Goal: Transaction & Acquisition: Subscribe to service/newsletter

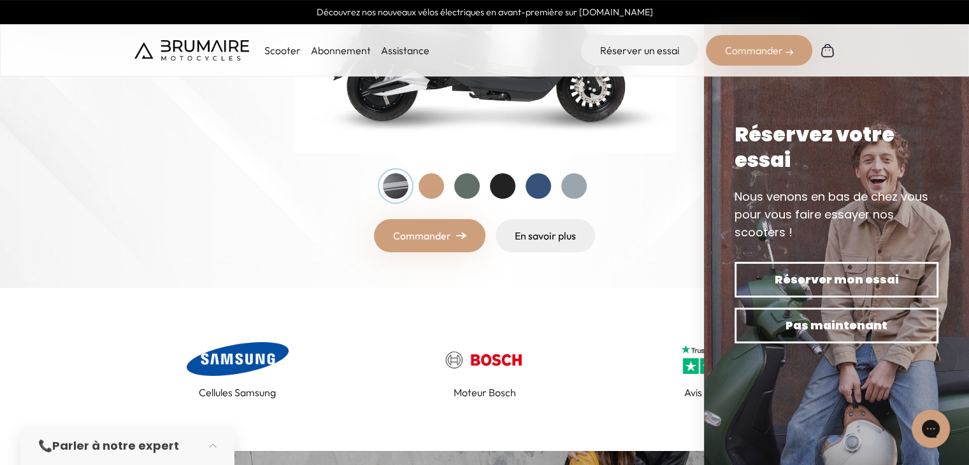
scroll to position [255, 0]
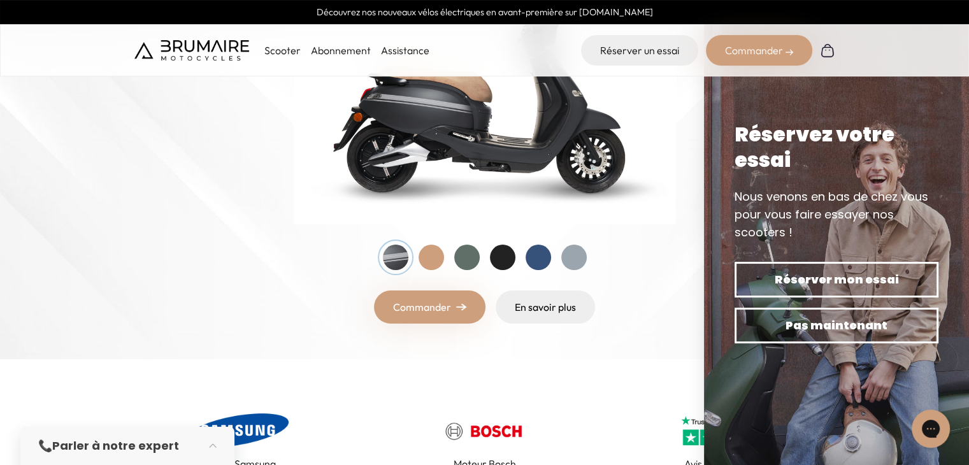
click at [445, 261] on div at bounding box center [485, 257] width 204 height 25
click at [442, 261] on div at bounding box center [430, 257] width 25 height 25
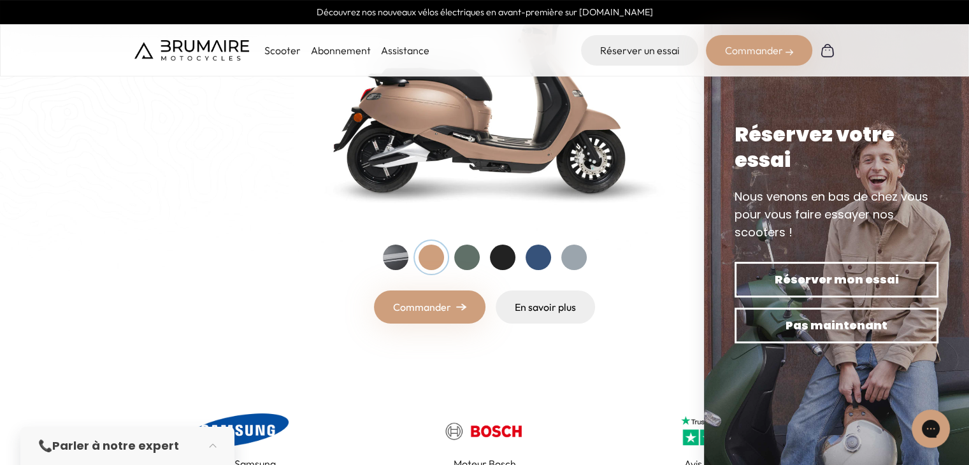
click at [465, 259] on div at bounding box center [466, 257] width 25 height 25
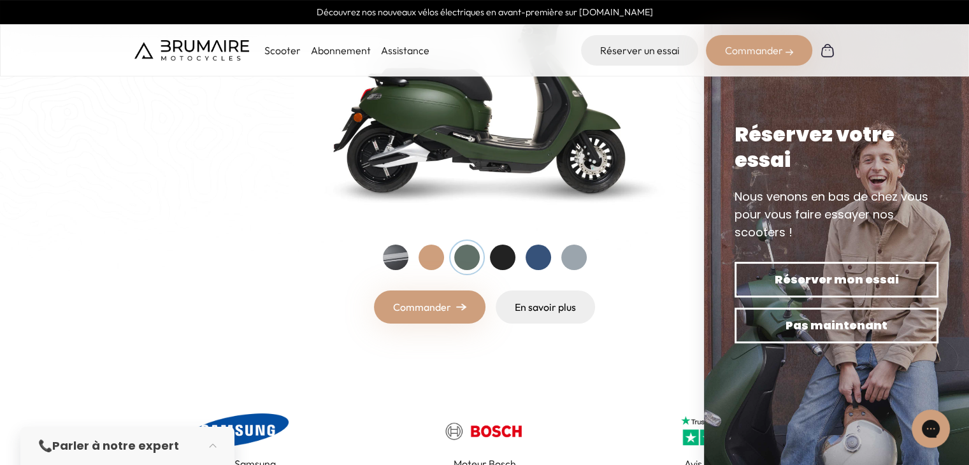
click at [506, 259] on div at bounding box center [502, 257] width 25 height 25
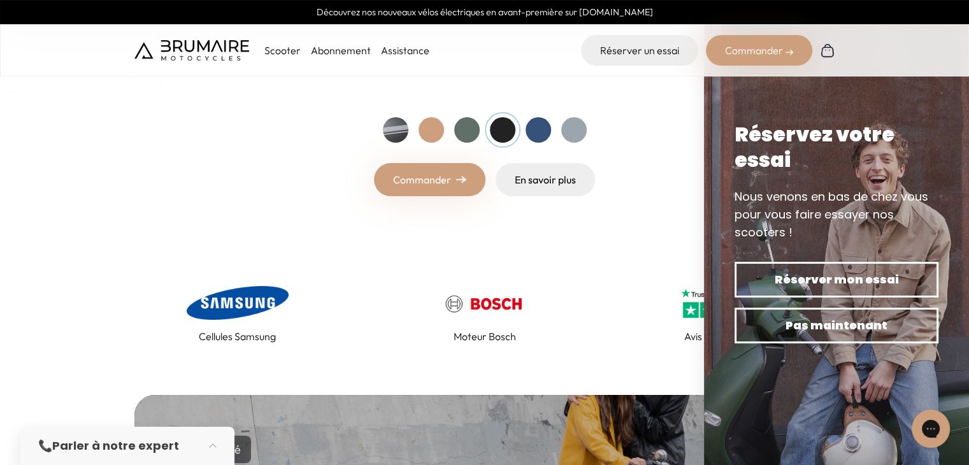
scroll to position [191, 0]
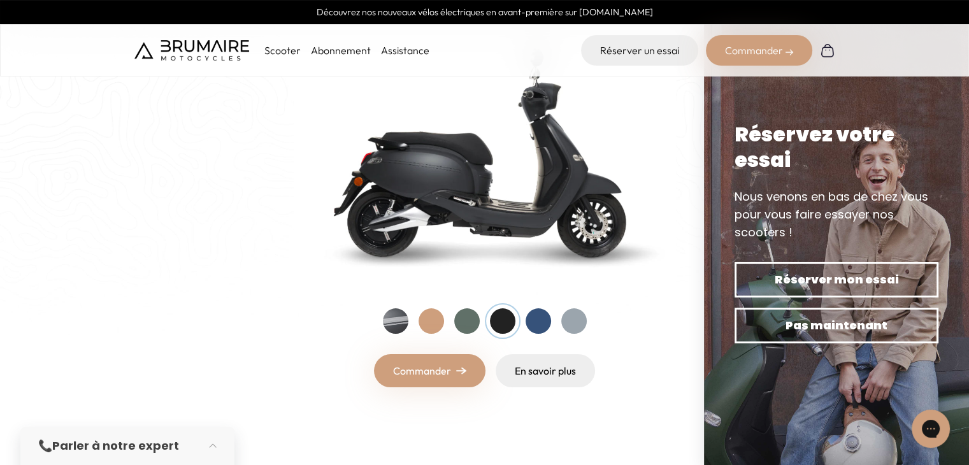
click at [533, 324] on div at bounding box center [537, 320] width 25 height 25
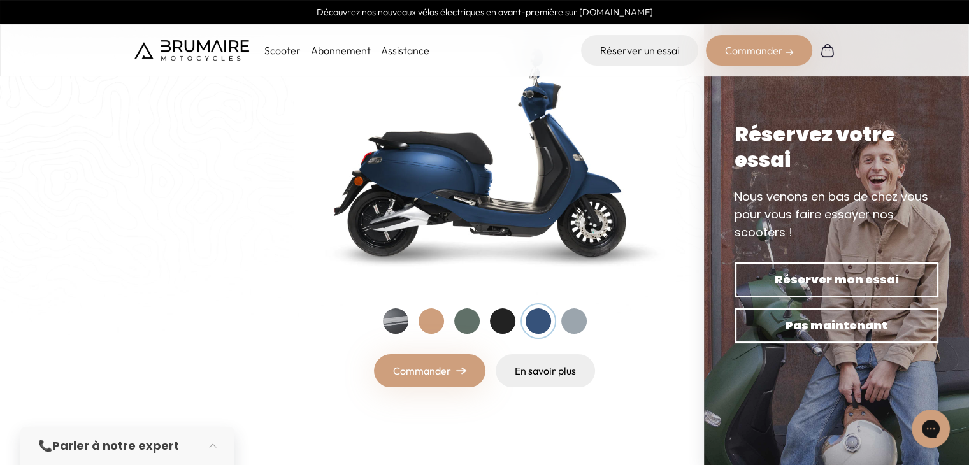
click at [584, 322] on div at bounding box center [573, 320] width 25 height 25
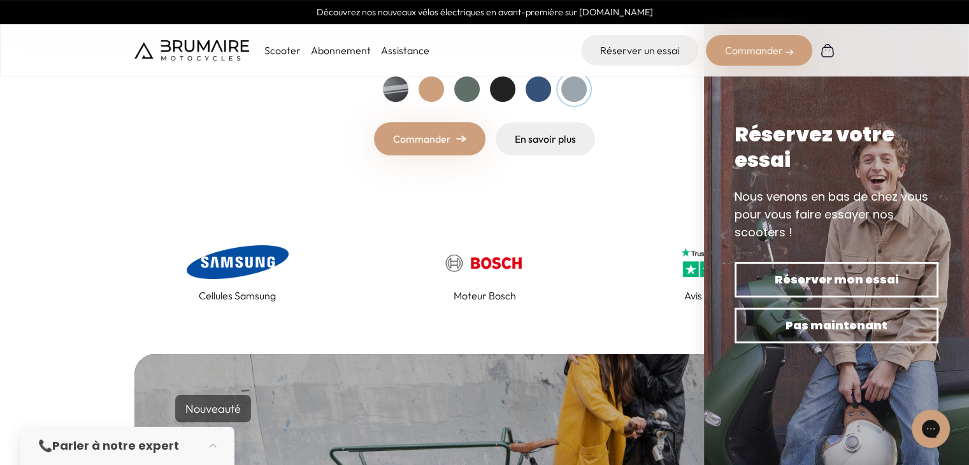
scroll to position [446, 0]
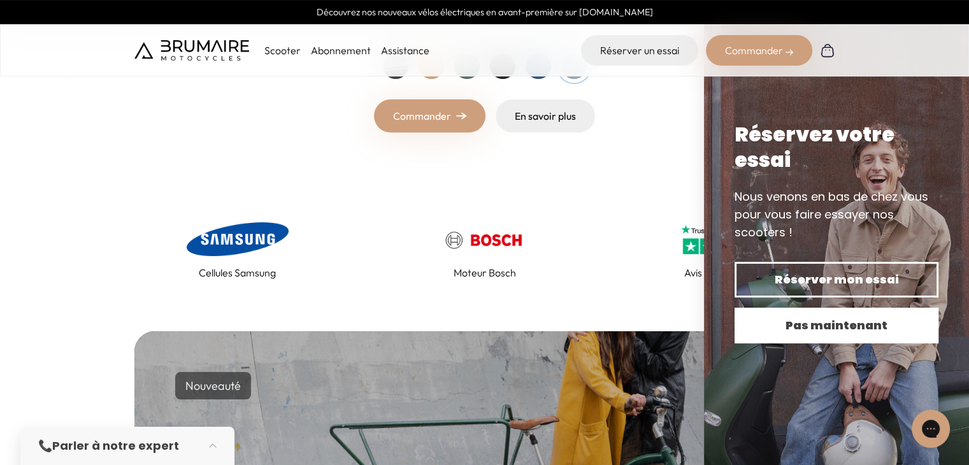
click at [785, 332] on span "Pas maintenant" at bounding box center [836, 326] width 159 height 18
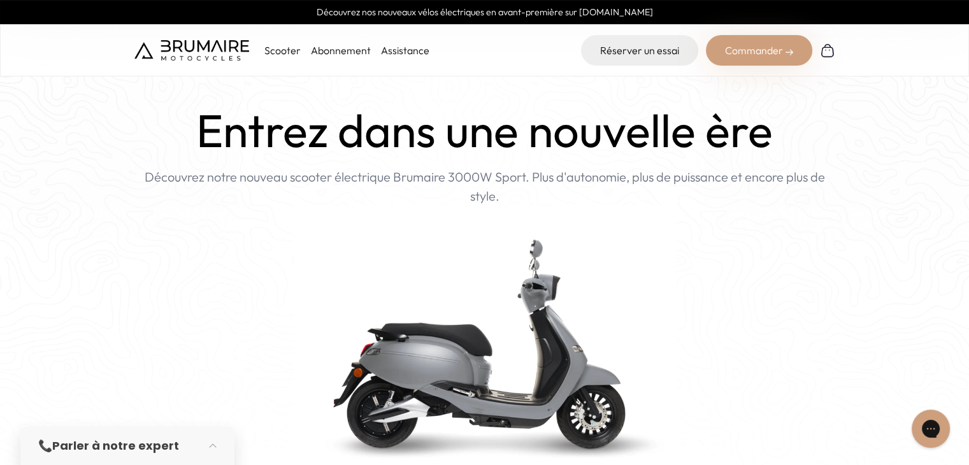
scroll to position [318, 0]
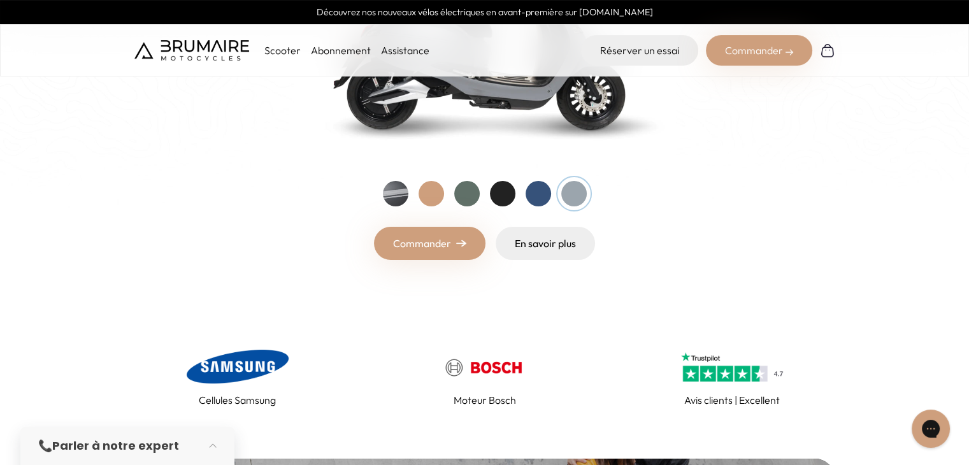
click at [454, 250] on link "Commander" at bounding box center [429, 243] width 111 height 33
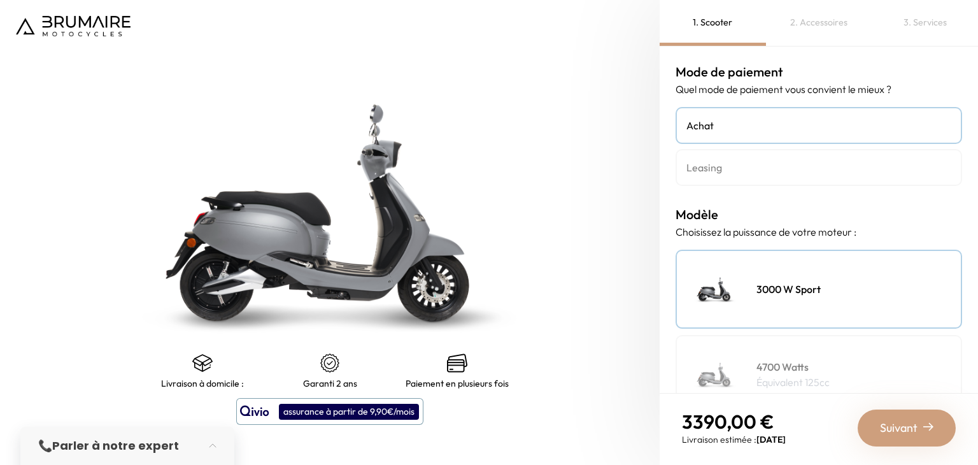
click at [759, 171] on h4 "Leasing" at bounding box center [819, 167] width 265 height 15
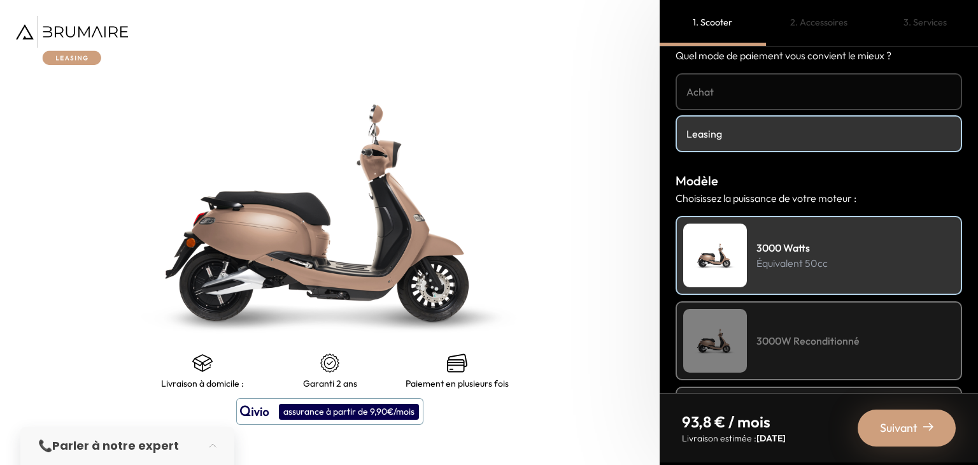
scroll to position [64, 0]
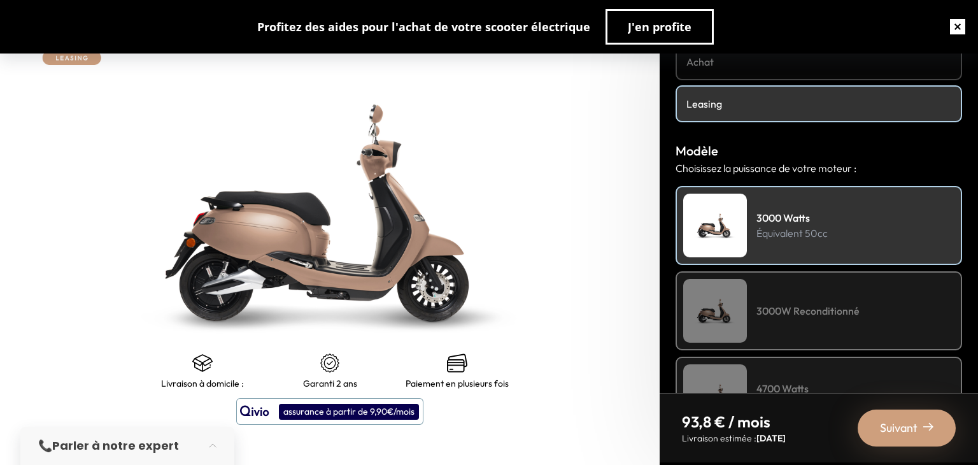
click at [959, 26] on button "button" at bounding box center [958, 26] width 41 height 41
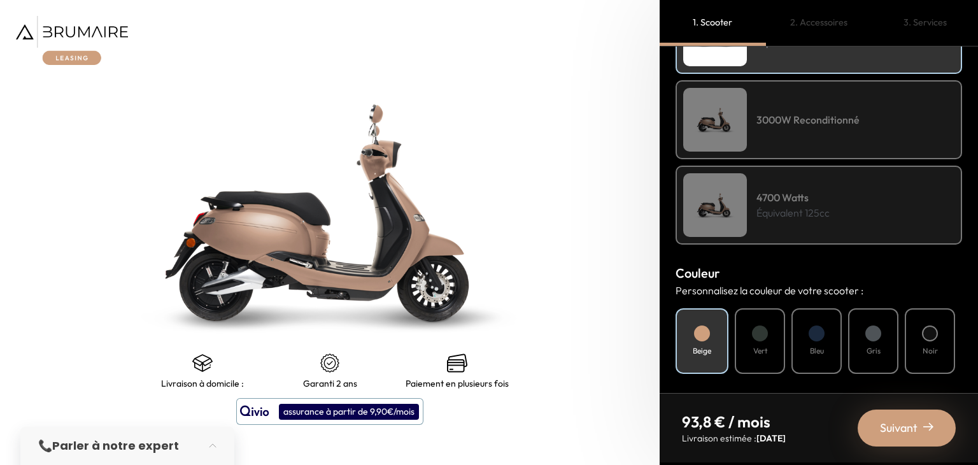
scroll to position [0, 0]
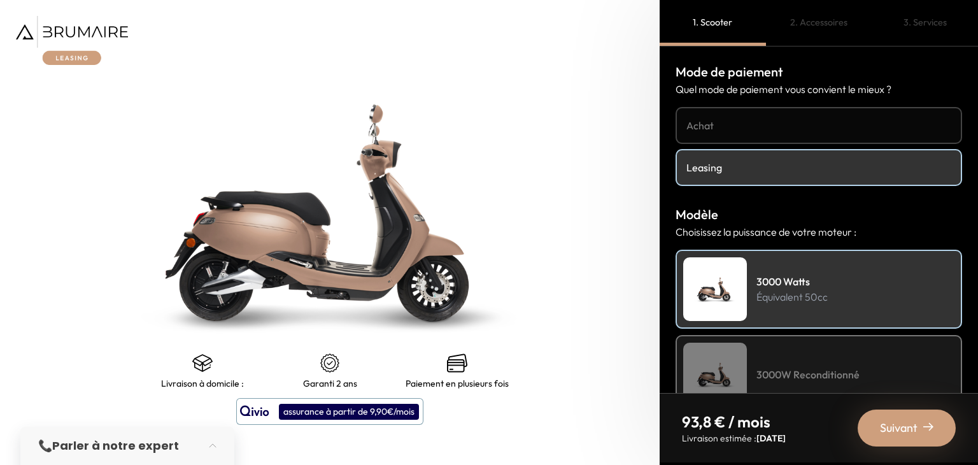
click at [734, 131] on h4 "Achat" at bounding box center [819, 125] width 265 height 15
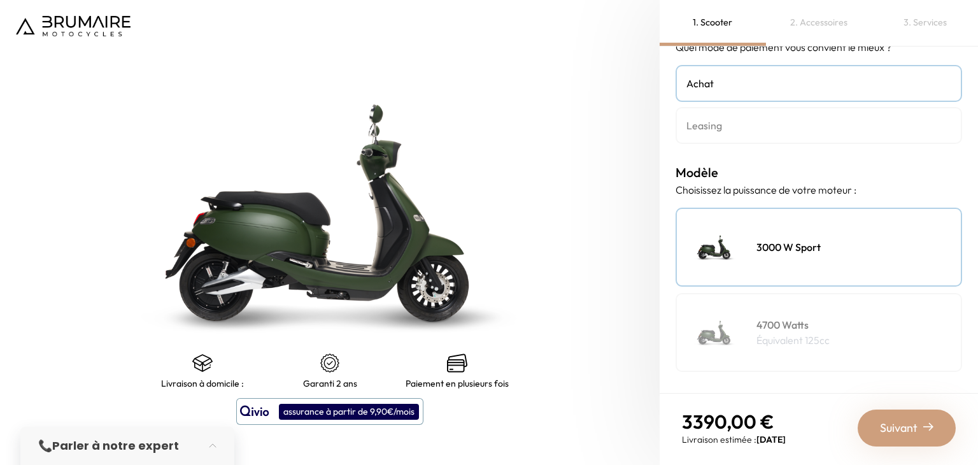
scroll to position [64, 0]
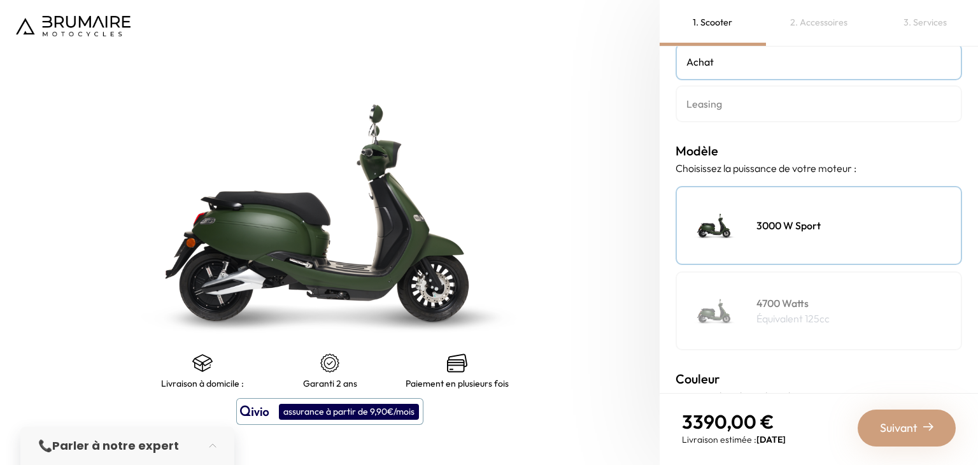
click at [937, 426] on div "Suivant" at bounding box center [907, 428] width 98 height 37
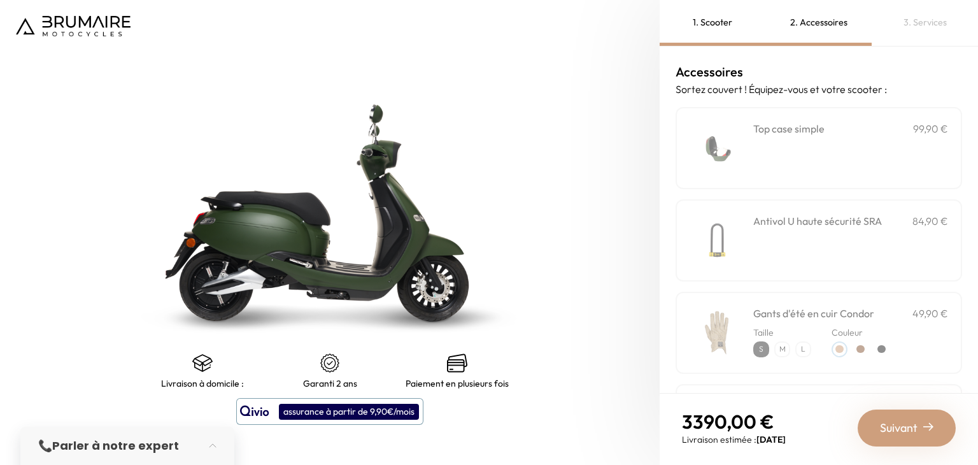
click at [827, 170] on div "**********" at bounding box center [851, 148] width 195 height 54
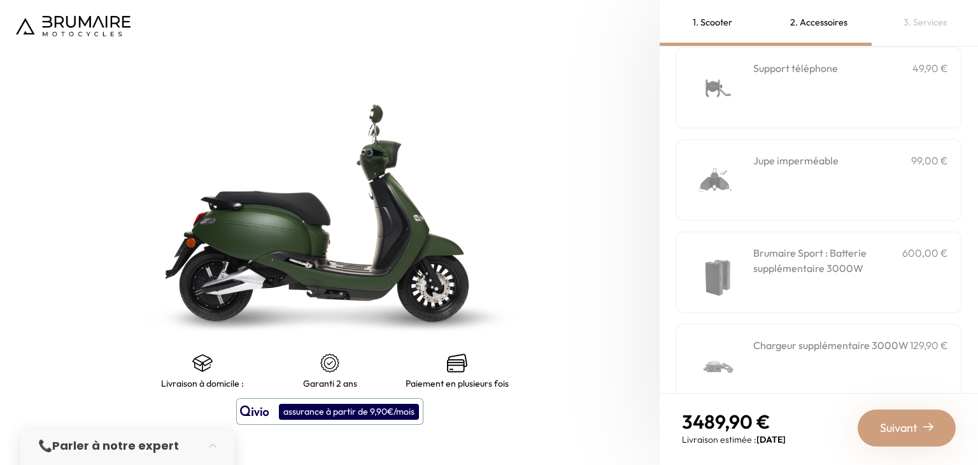
scroll to position [446, 0]
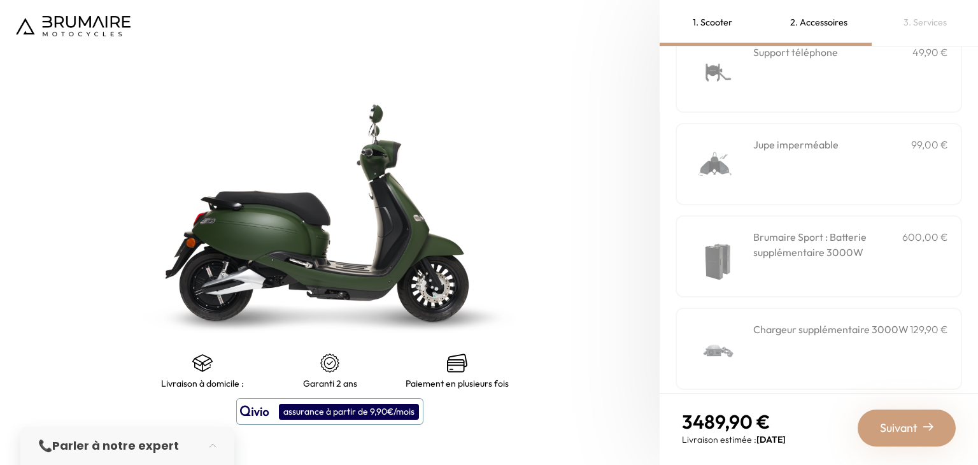
click at [851, 189] on div "Jupe imperméable 99,00 €" at bounding box center [819, 164] width 287 height 82
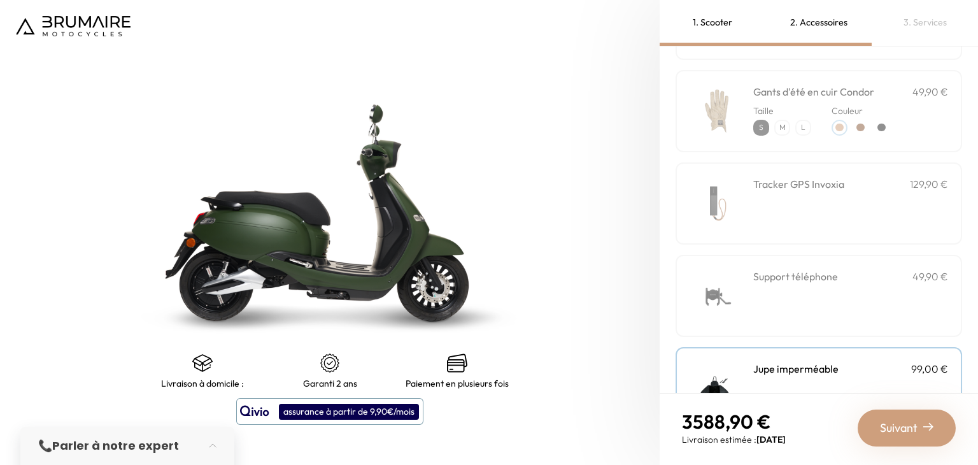
scroll to position [200, 0]
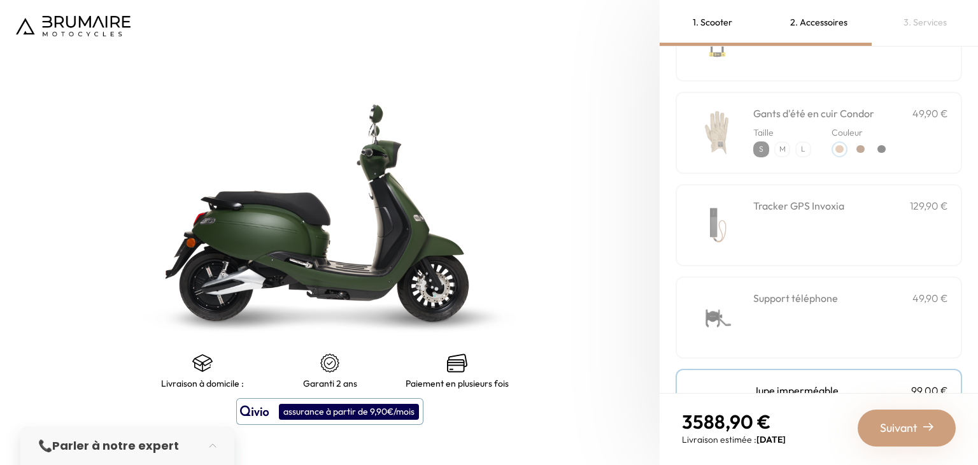
click at [826, 297] on h3 "Support téléphone" at bounding box center [796, 297] width 85 height 15
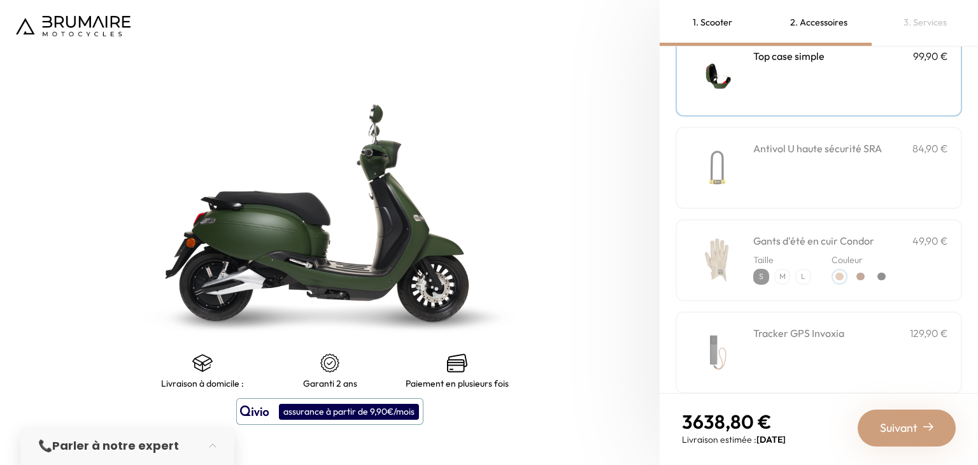
scroll to position [136, 0]
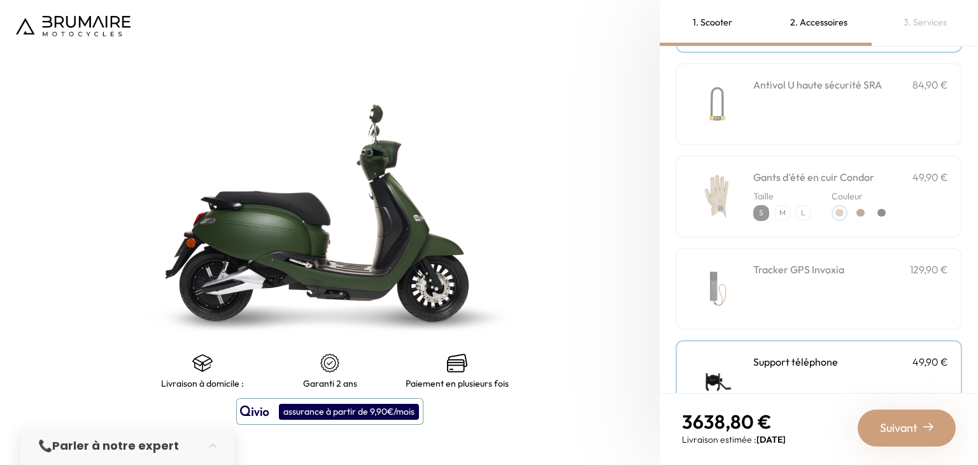
click at [813, 268] on h3 "Tracker GPS Invoxia" at bounding box center [799, 269] width 91 height 15
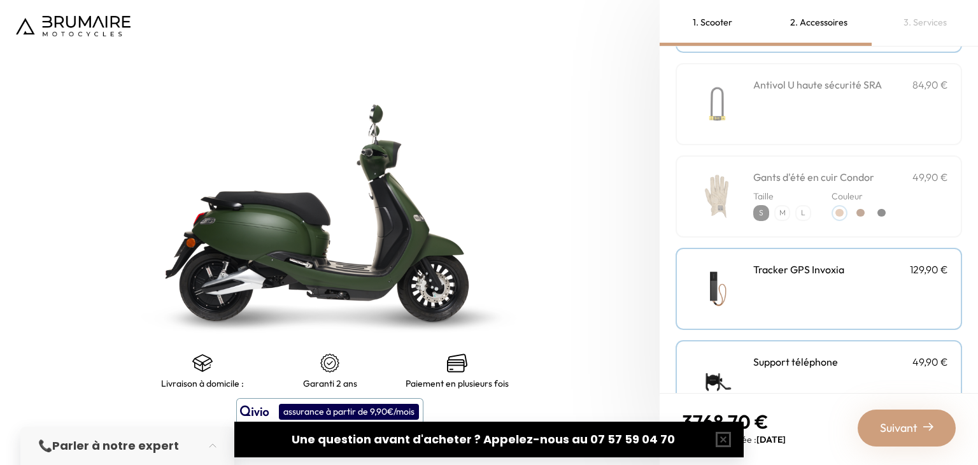
click at [917, 425] on span "Suivant" at bounding box center [899, 428] width 38 height 18
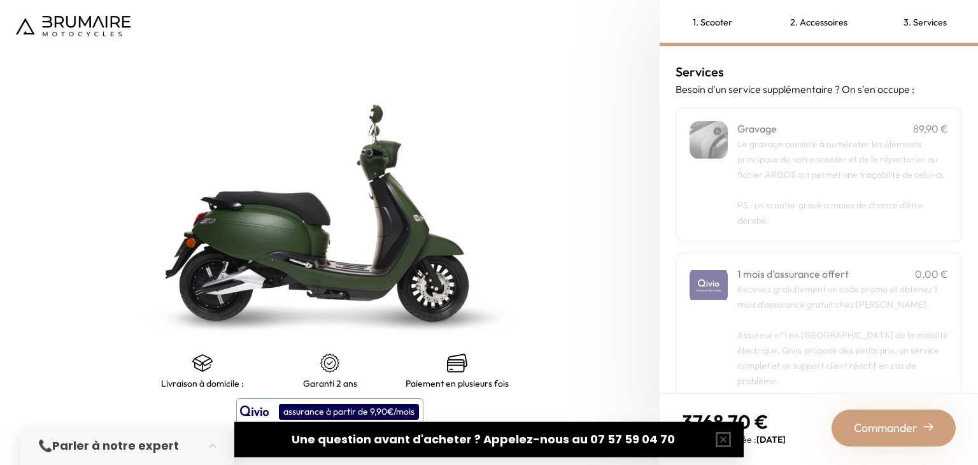
scroll to position [64, 0]
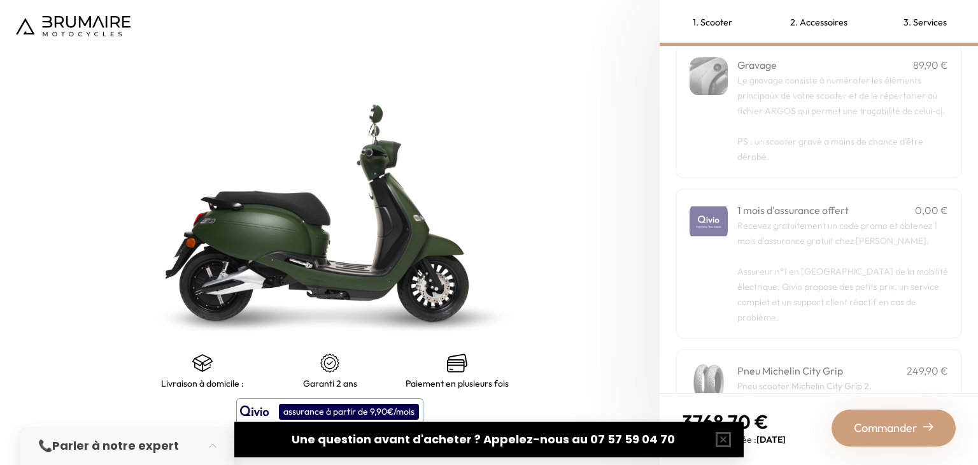
click at [900, 143] on p "PS : un scooter gravé a moins de chance d’être dérobé." at bounding box center [843, 141] width 211 height 46
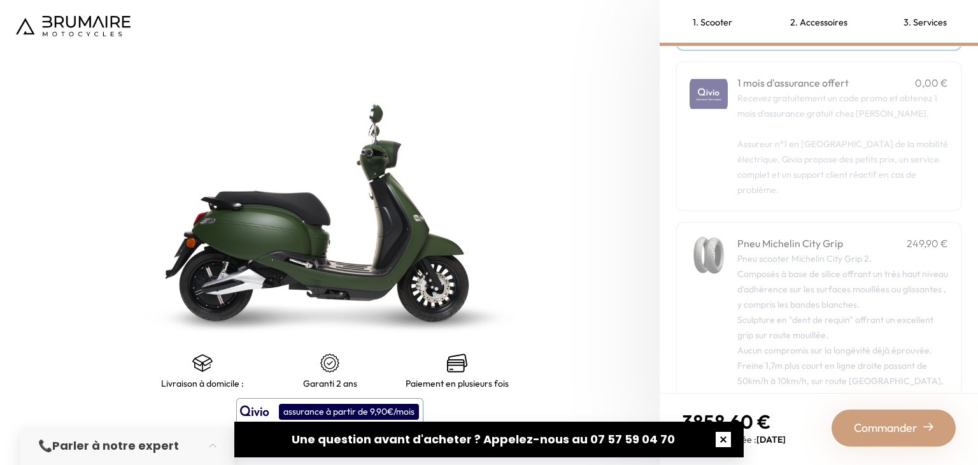
click at [719, 436] on button "button" at bounding box center [723, 439] width 41 height 41
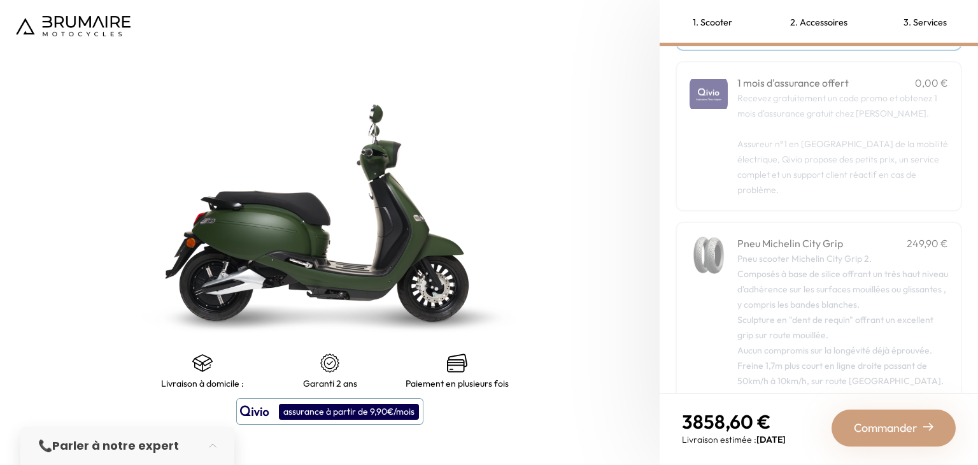
scroll to position [245, 0]
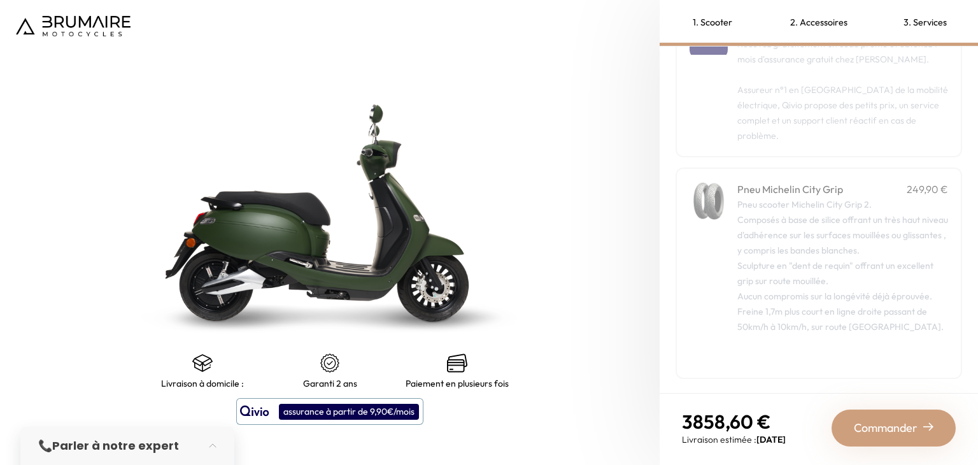
click at [899, 426] on span "Commander" at bounding box center [886, 428] width 64 height 18
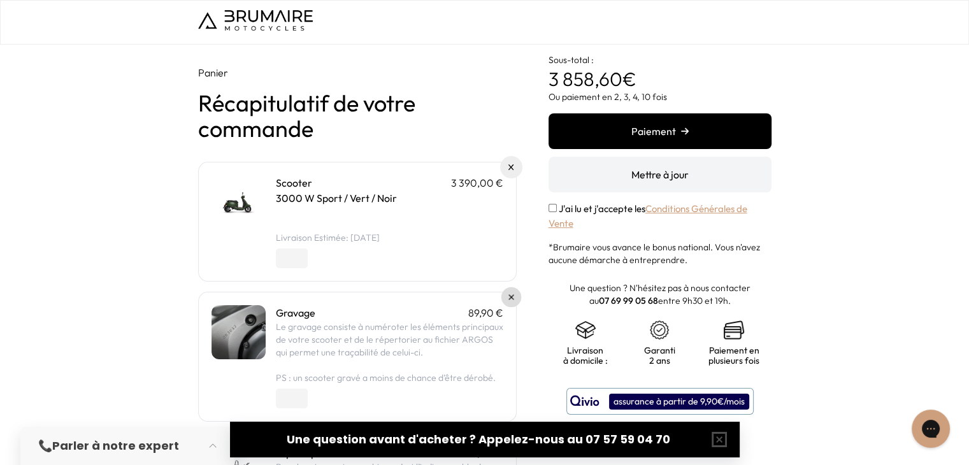
click at [507, 297] on link at bounding box center [511, 297] width 20 height 20
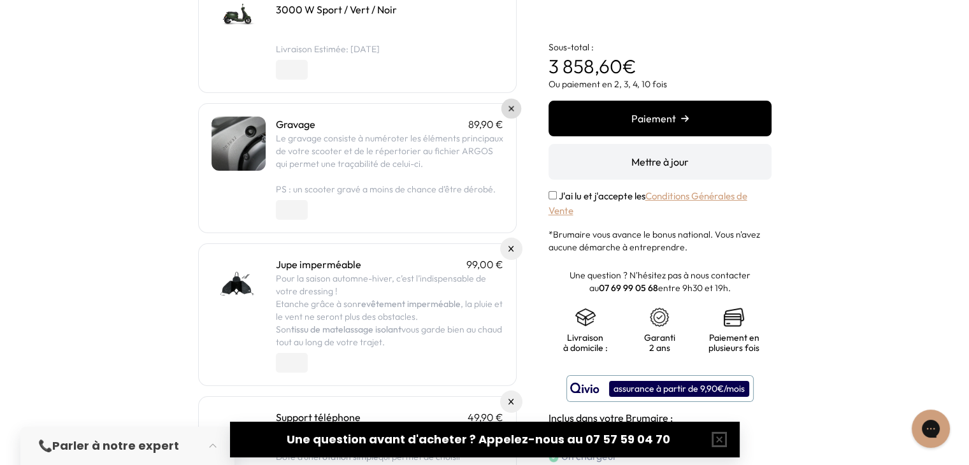
scroll to position [191, 0]
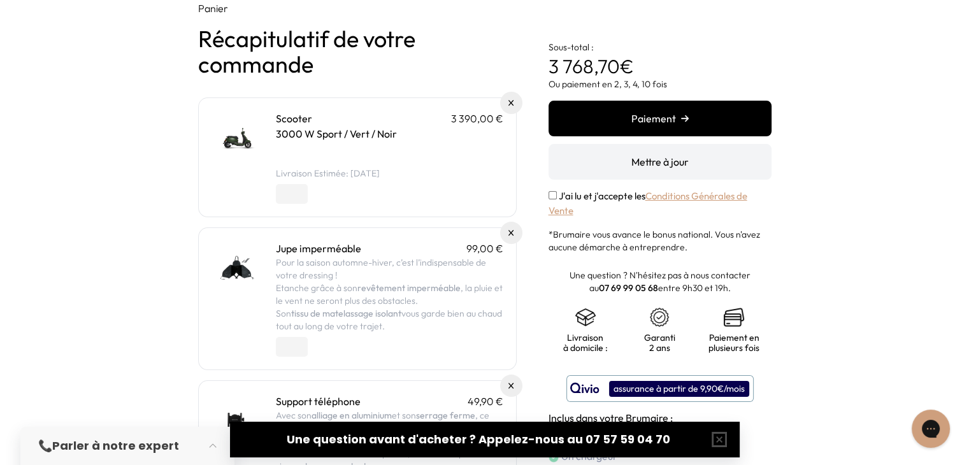
scroll to position [127, 0]
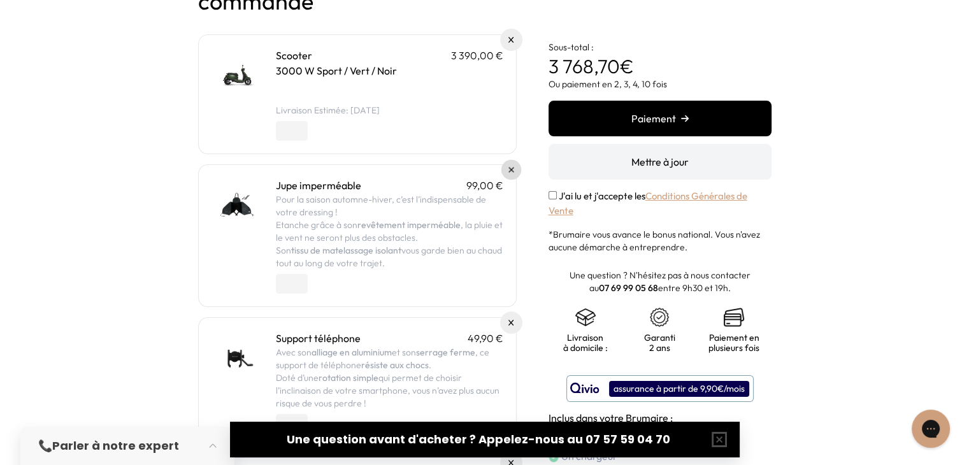
click at [511, 164] on link at bounding box center [511, 170] width 20 height 20
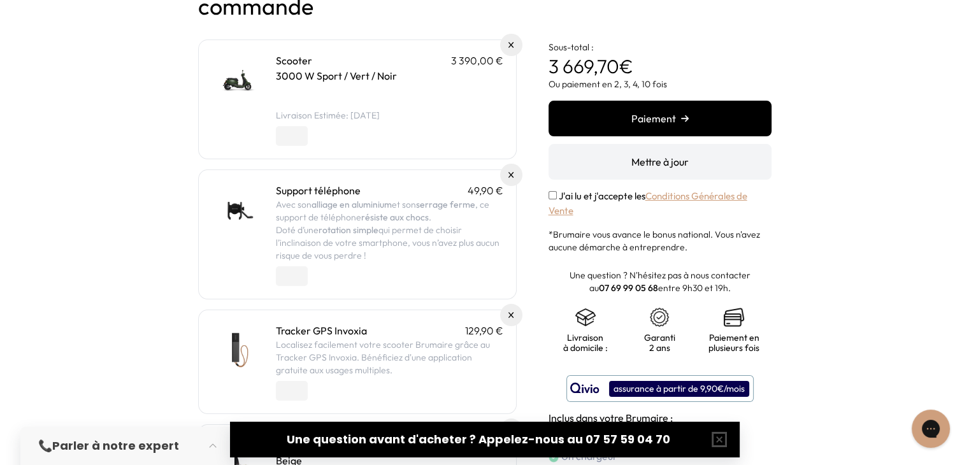
scroll to position [127, 0]
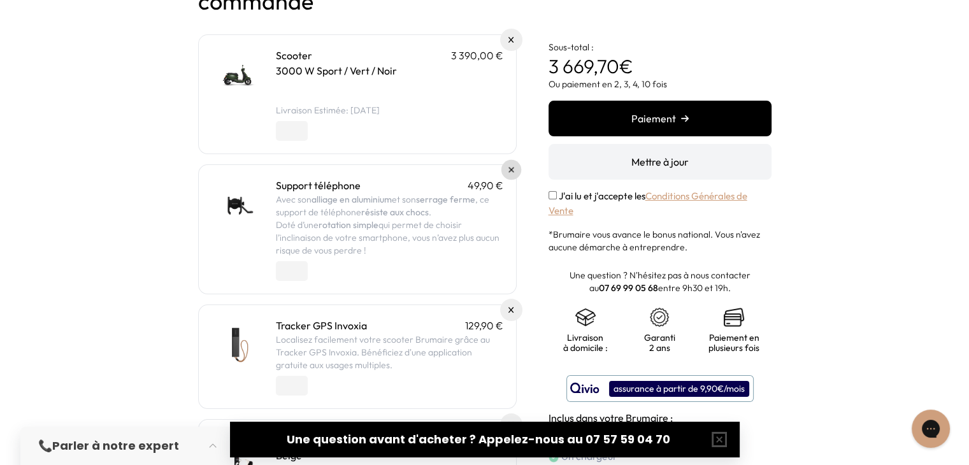
click at [513, 166] on link at bounding box center [511, 170] width 20 height 20
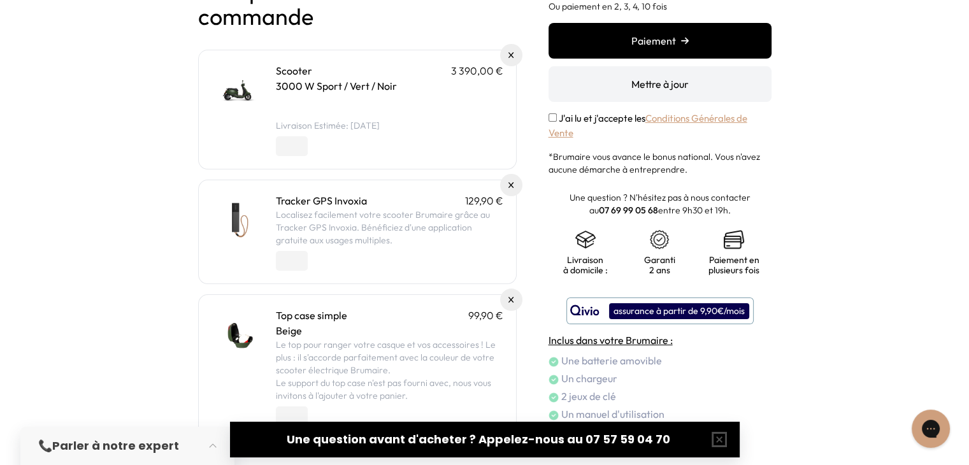
scroll to position [127, 0]
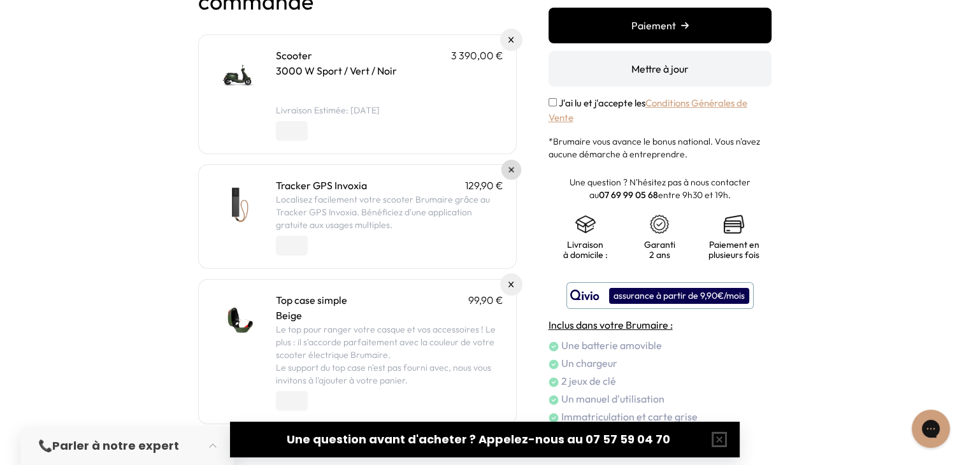
click at [510, 169] on img at bounding box center [510, 170] width 5 height 5
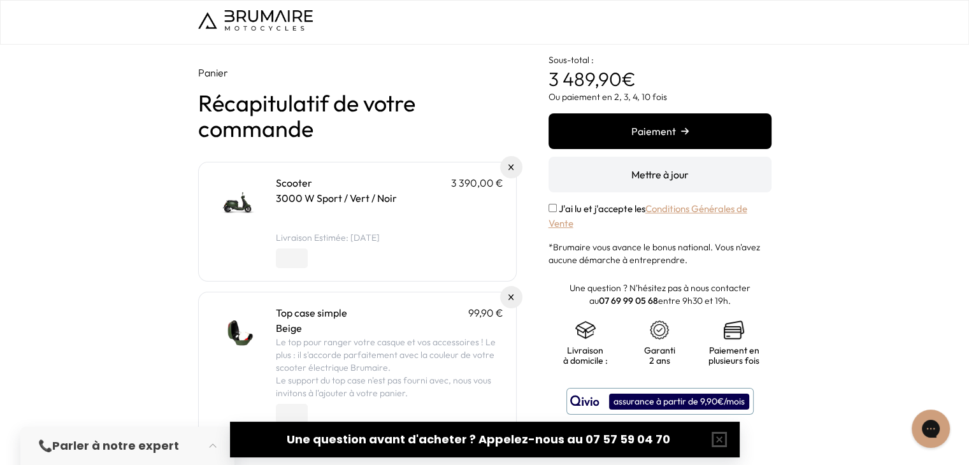
scroll to position [64, 0]
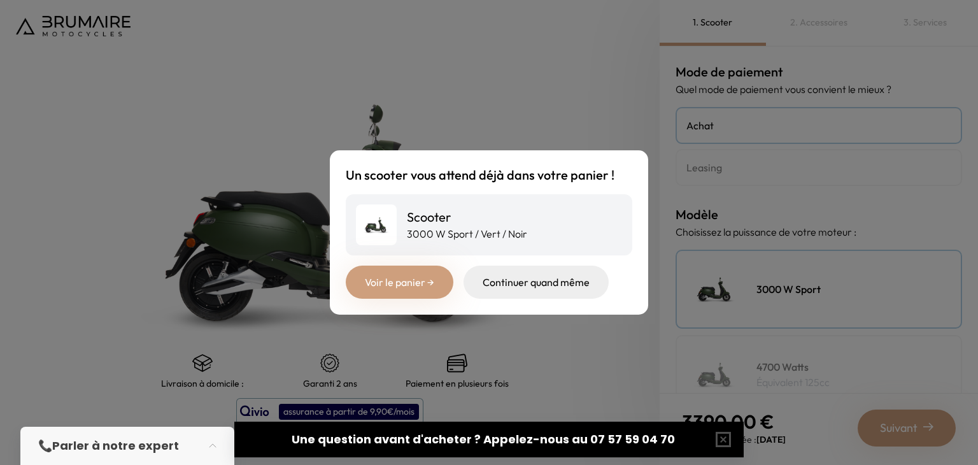
click at [424, 289] on link "Voir le panier →" at bounding box center [400, 282] width 108 height 33
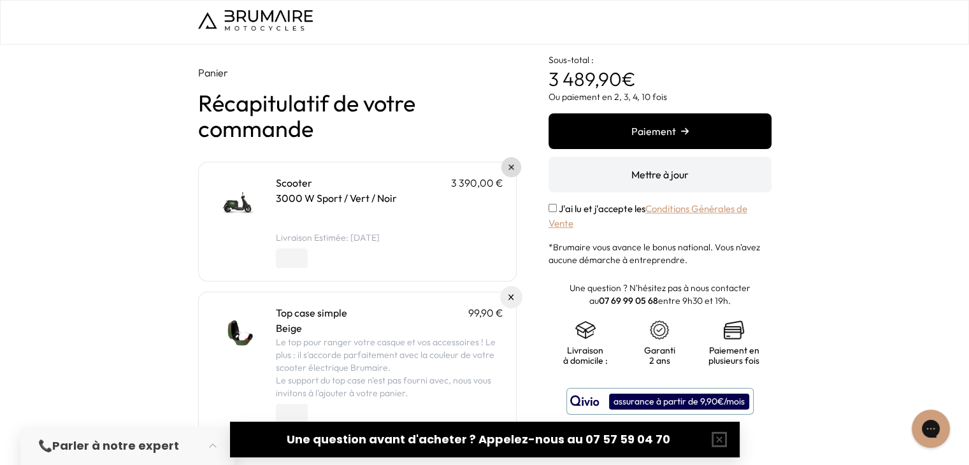
click at [509, 166] on img at bounding box center [510, 167] width 5 height 5
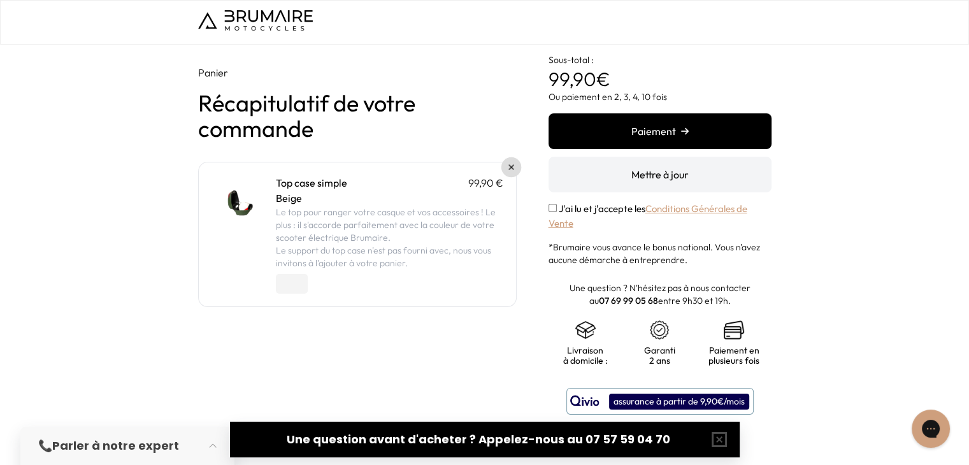
click at [515, 169] on link at bounding box center [511, 167] width 20 height 20
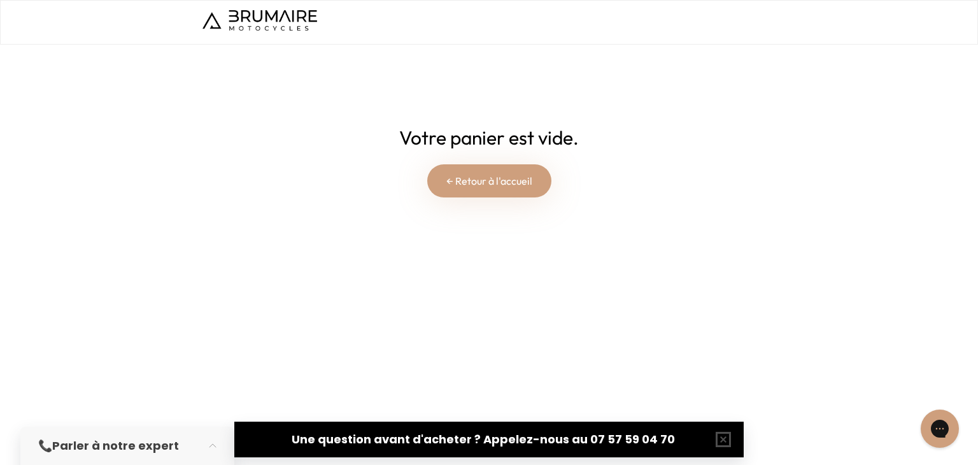
click at [450, 166] on link "← Retour à l'accueil" at bounding box center [489, 180] width 124 height 33
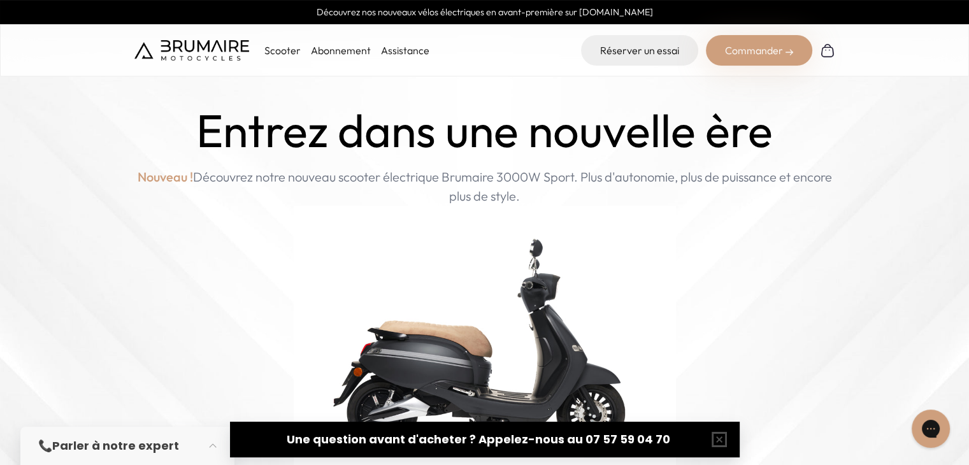
click at [276, 52] on p "Scooter" at bounding box center [282, 50] width 36 height 15
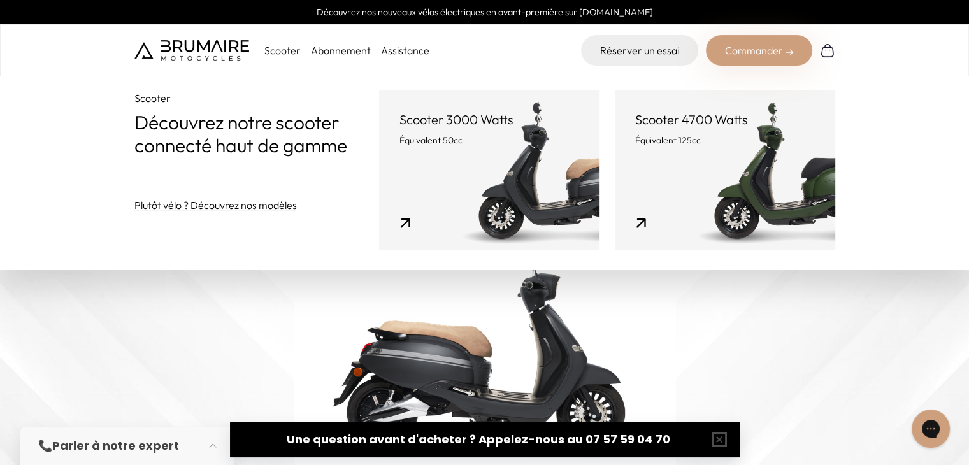
click at [327, 55] on link "Abonnement" at bounding box center [341, 50] width 60 height 13
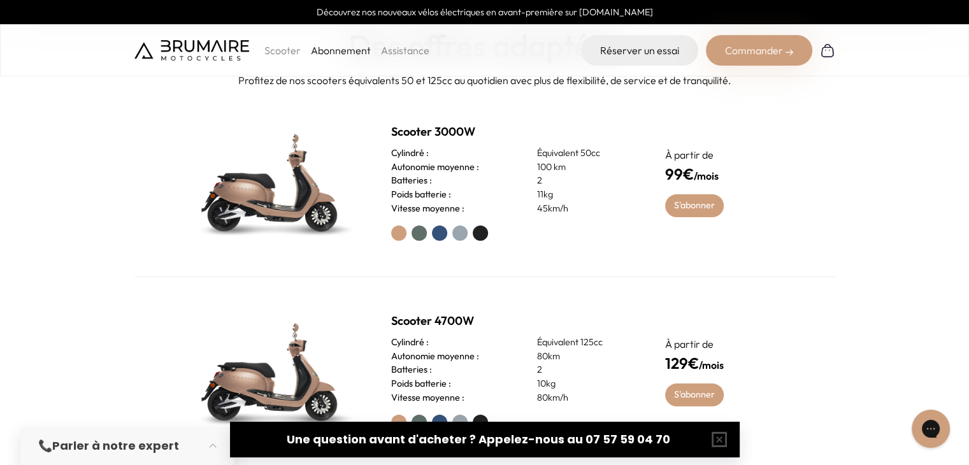
scroll to position [510, 0]
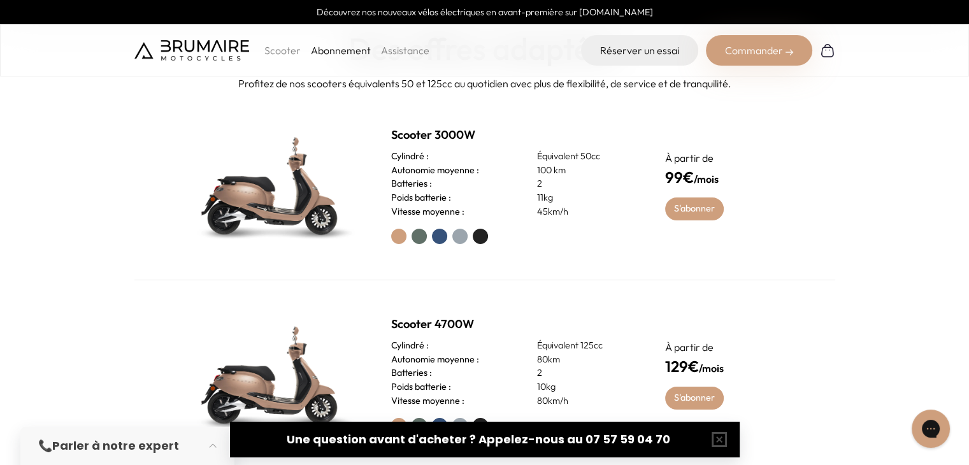
click at [433, 234] on label at bounding box center [439, 236] width 15 height 15
click at [475, 234] on label at bounding box center [480, 236] width 15 height 15
click at [462, 234] on label at bounding box center [459, 236] width 15 height 15
click at [476, 234] on label at bounding box center [480, 236] width 15 height 15
click at [710, 208] on link "S'abonner" at bounding box center [694, 208] width 59 height 23
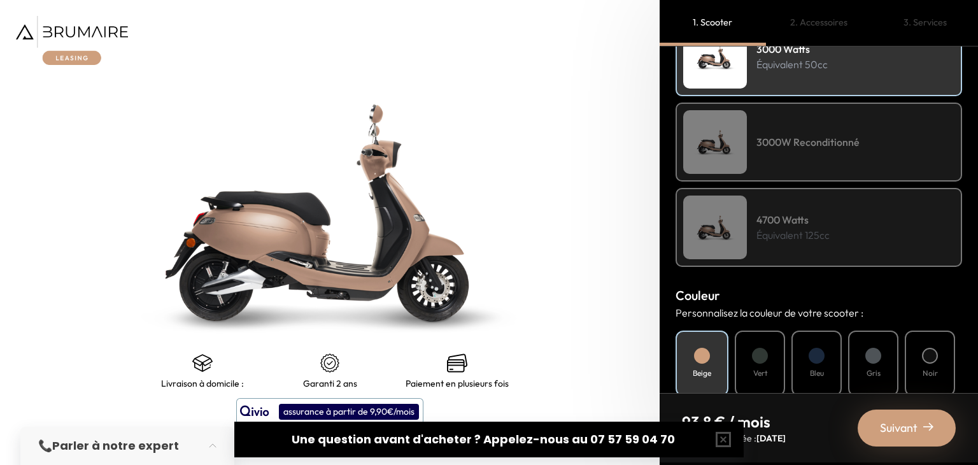
scroll to position [255, 0]
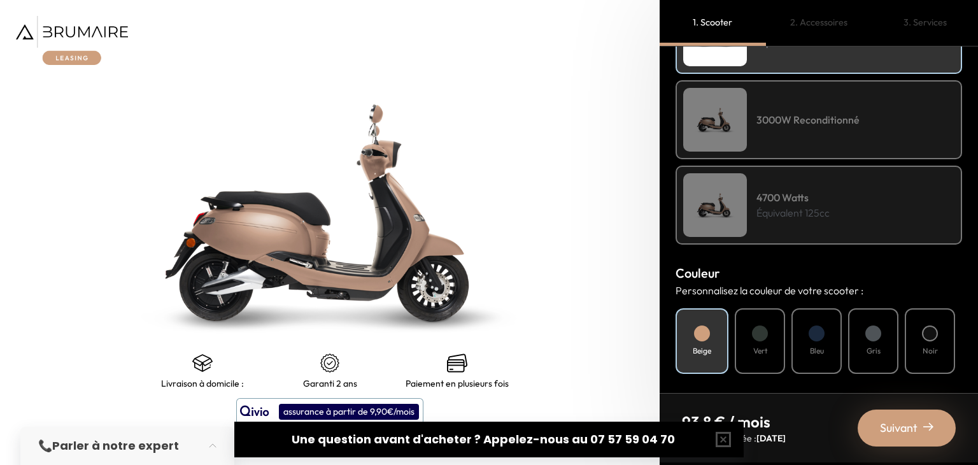
click at [920, 337] on div "Noir" at bounding box center [930, 341] width 50 height 66
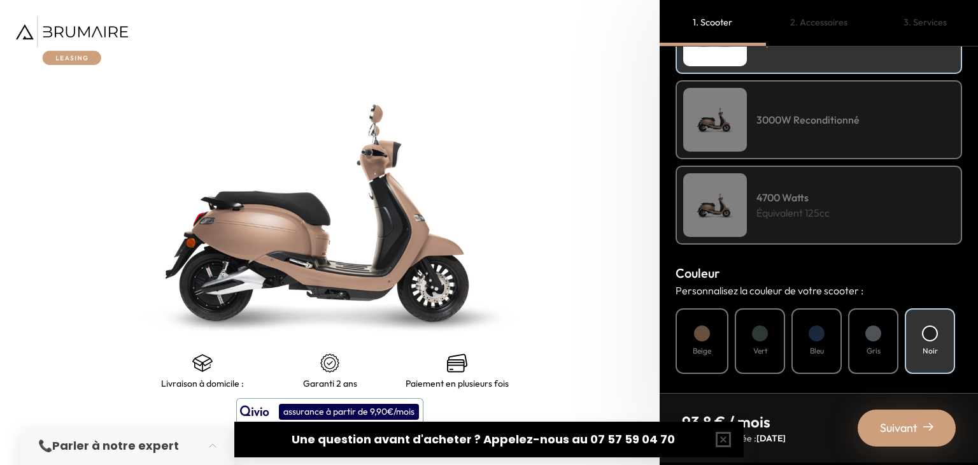
click at [903, 427] on span "Suivant" at bounding box center [899, 428] width 38 height 18
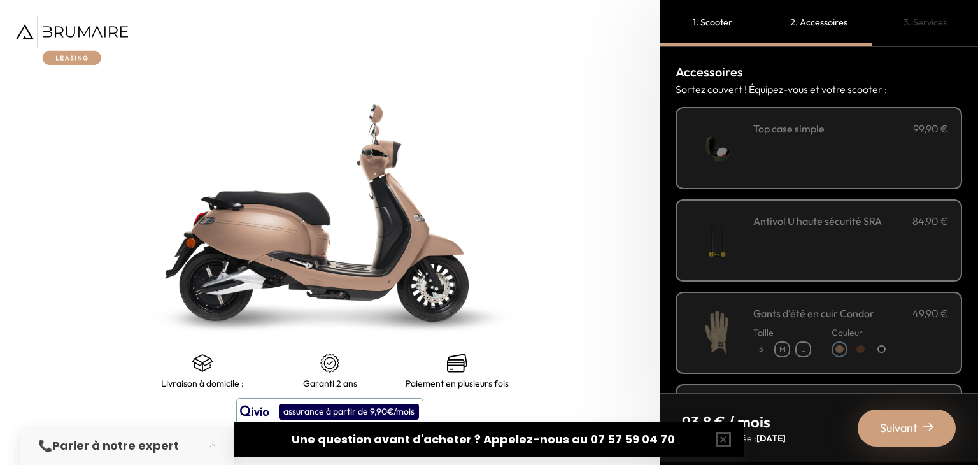
click at [817, 146] on div "**********" at bounding box center [851, 148] width 195 height 54
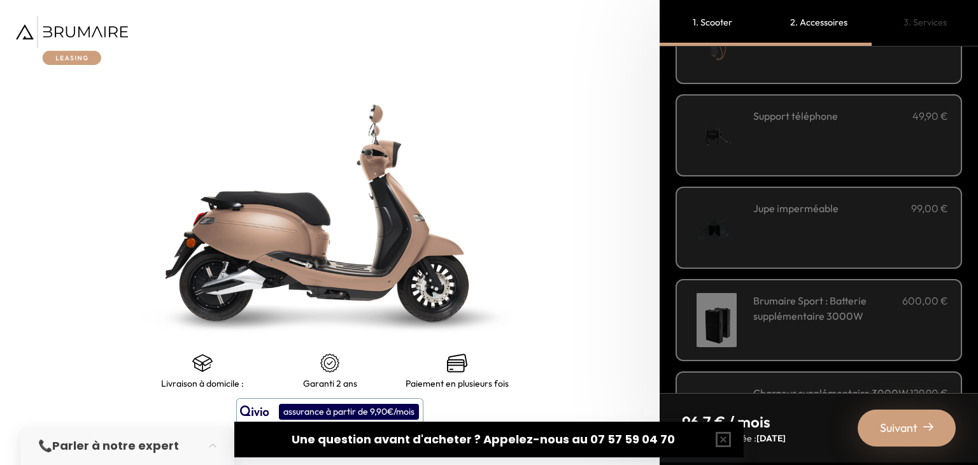
scroll to position [446, 0]
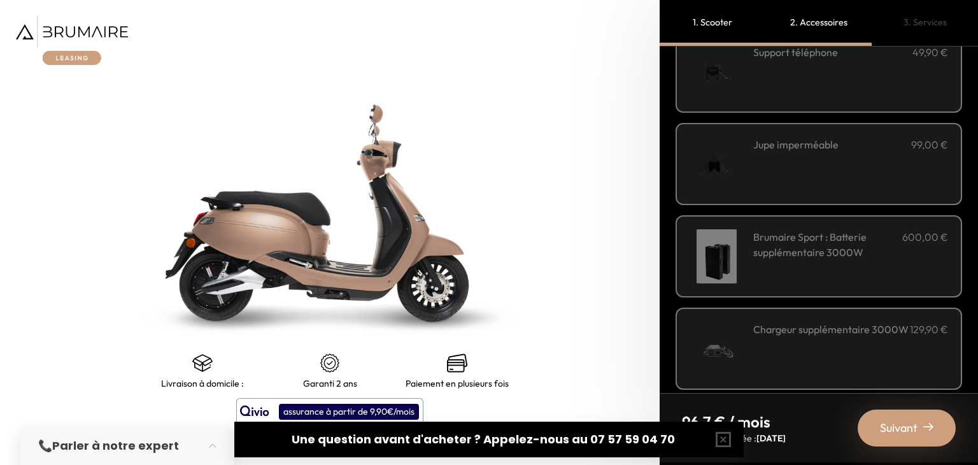
click at [897, 426] on span "Suivant" at bounding box center [899, 428] width 38 height 18
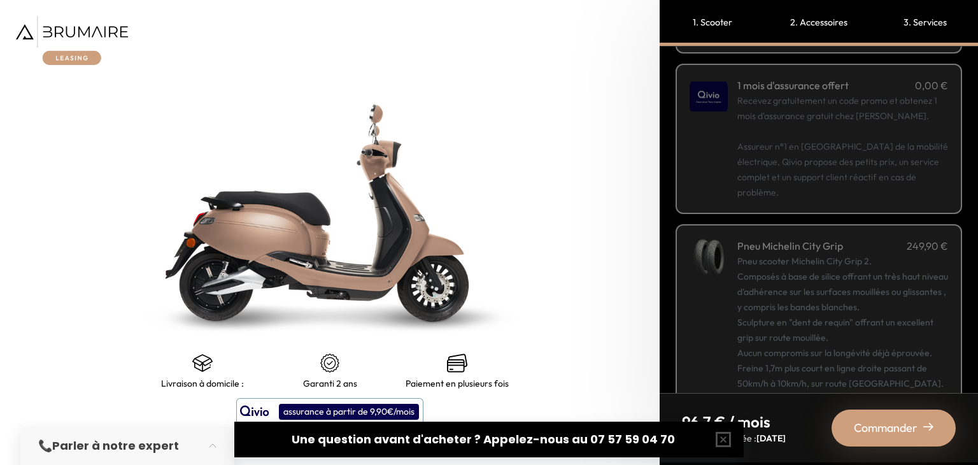
scroll to position [191, 0]
click at [881, 433] on span "Commander" at bounding box center [886, 428] width 64 height 18
